Goal: Task Accomplishment & Management: Manage account settings

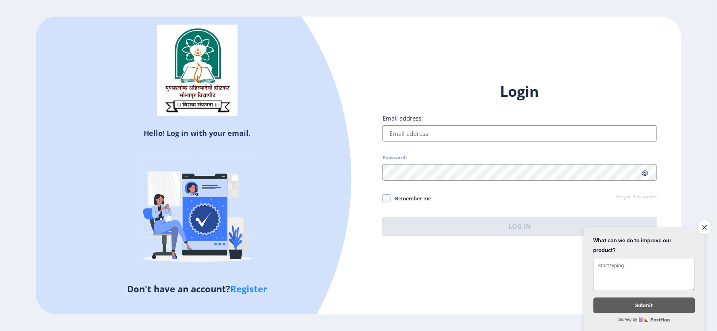
click at [396, 133] on input "Email address:" at bounding box center [520, 133] width 274 height 16
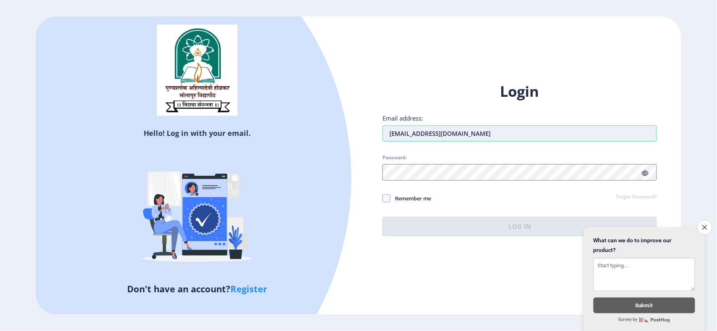
type input "[EMAIL_ADDRESS][DOMAIN_NAME]"
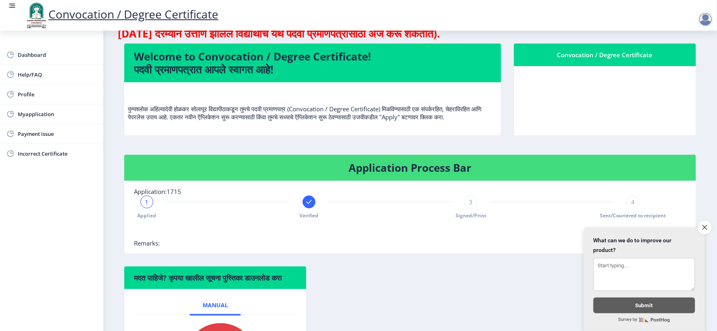
scroll to position [159, 0]
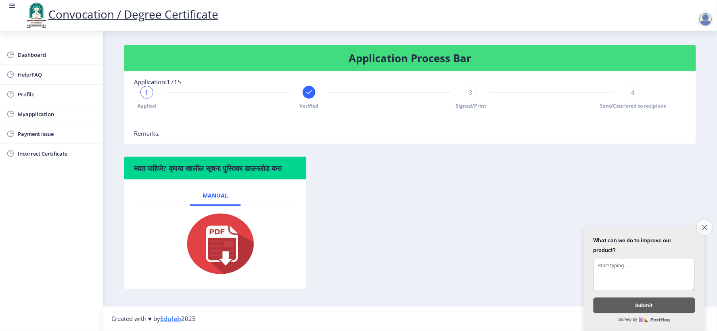
click at [703, 225] on icon "Close survey" at bounding box center [704, 227] width 5 height 5
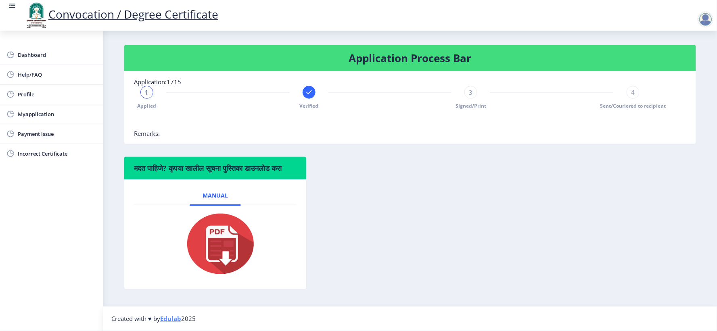
scroll to position [0, 0]
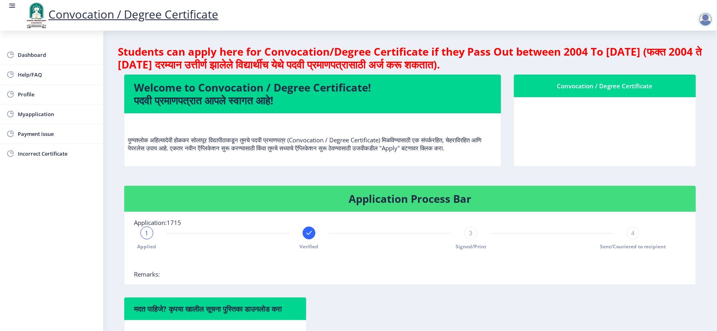
click at [703, 20] on div at bounding box center [706, 19] width 16 height 16
click at [661, 44] on span "Log out" at bounding box center [660, 41] width 52 height 10
